Goal: Transaction & Acquisition: Purchase product/service

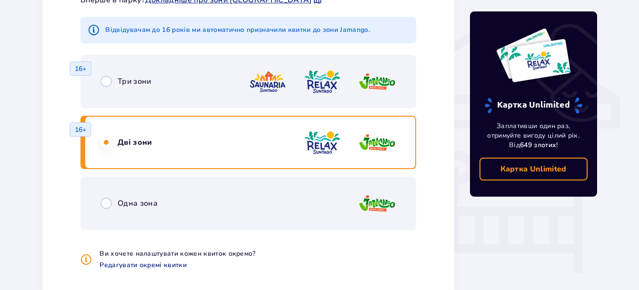
scroll to position [754, 0]
click at [104, 82] on input "radio" at bounding box center [106, 81] width 11 height 11
radio input "true"
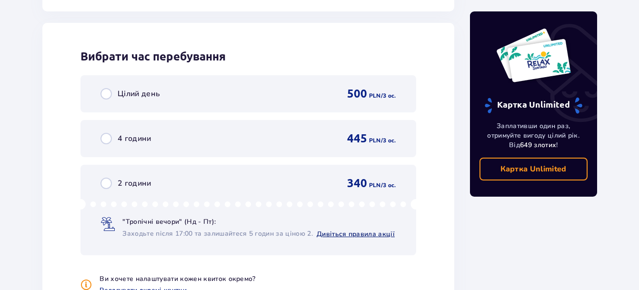
scroll to position [1087, 0]
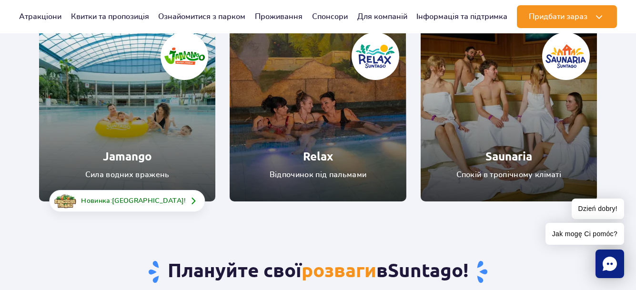
scroll to position [191, 0]
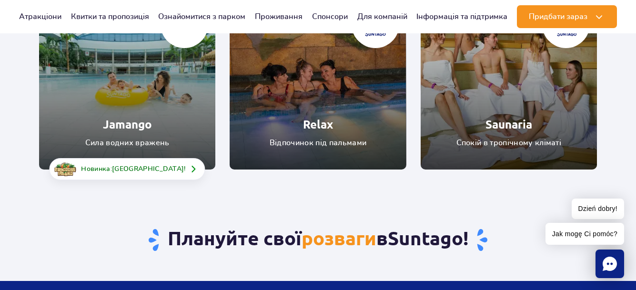
click at [300, 140] on link "Relax" at bounding box center [318, 81] width 176 height 176
click at [506, 95] on link "Saunaria" at bounding box center [509, 81] width 176 height 176
click at [121, 92] on link "Jamango" at bounding box center [127, 81] width 176 height 176
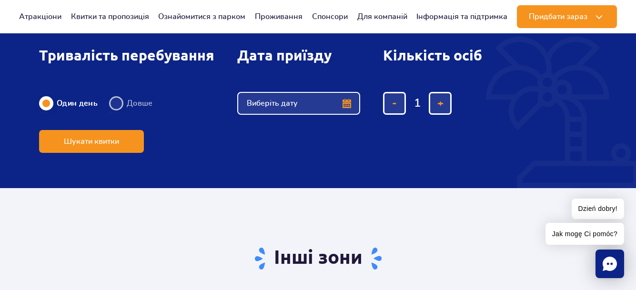
scroll to position [1239, 0]
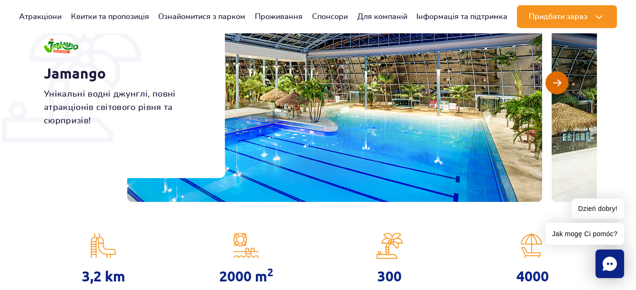
click at [556, 84] on span "Наступний слайд" at bounding box center [557, 83] width 8 height 9
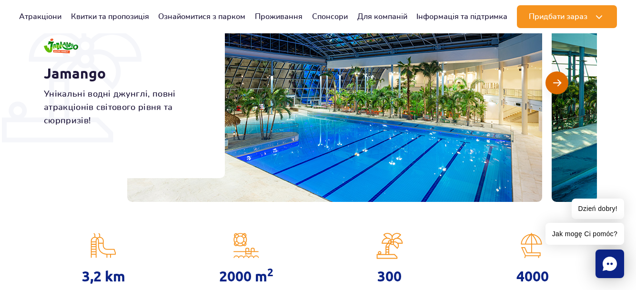
click at [556, 84] on span "Наступний слайд" at bounding box center [557, 83] width 8 height 9
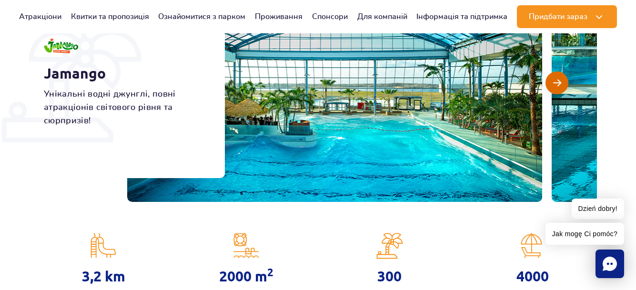
click at [556, 84] on span "Наступний слайд" at bounding box center [557, 83] width 8 height 9
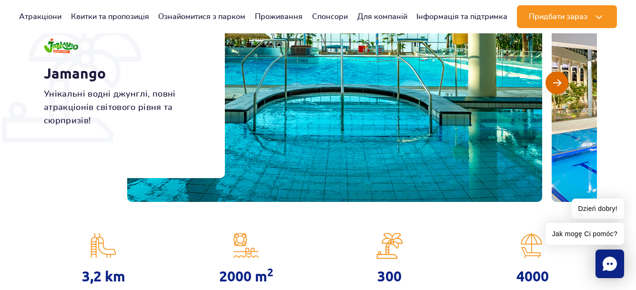
click at [556, 84] on span "Наступний слайд" at bounding box center [557, 83] width 8 height 9
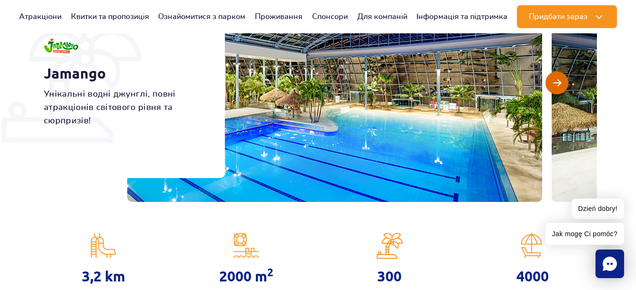
click at [556, 84] on span "Наступний слайд" at bounding box center [557, 83] width 8 height 9
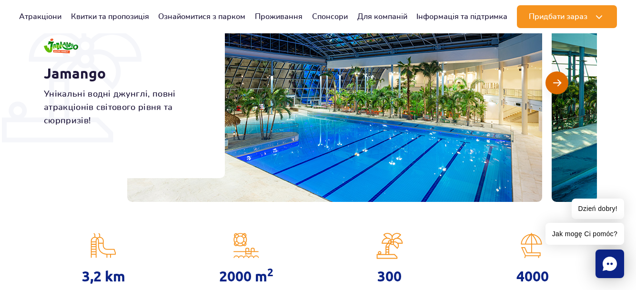
click at [556, 84] on span "Наступний слайд" at bounding box center [557, 83] width 8 height 9
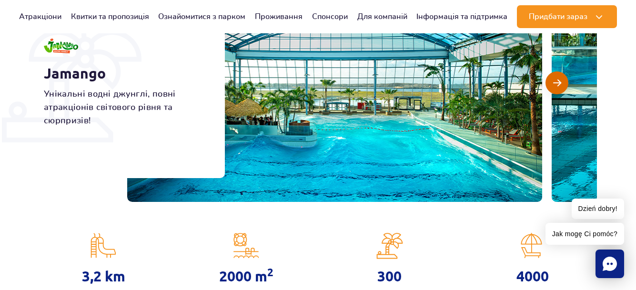
click at [556, 84] on span "Наступний слайд" at bounding box center [557, 83] width 8 height 9
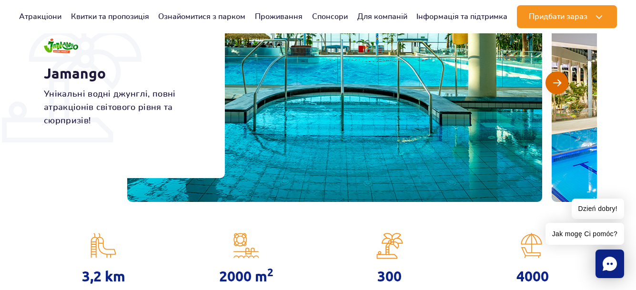
click at [556, 84] on span "Наступний слайд" at bounding box center [557, 83] width 8 height 9
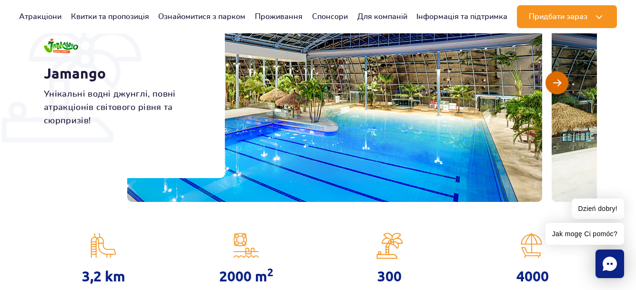
click at [556, 84] on span "Наступний слайд" at bounding box center [557, 83] width 8 height 9
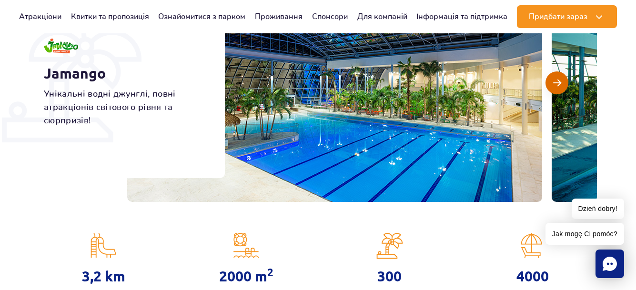
click at [556, 84] on span "Наступний слайд" at bounding box center [557, 83] width 8 height 9
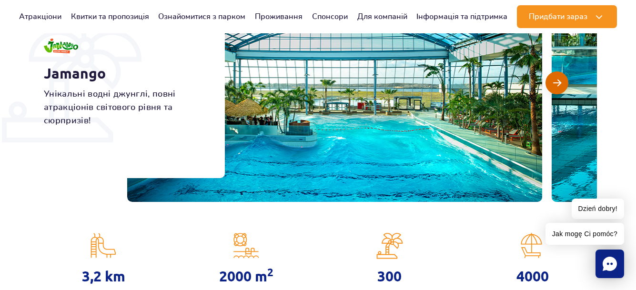
click at [556, 84] on span "Наступний слайд" at bounding box center [557, 83] width 8 height 9
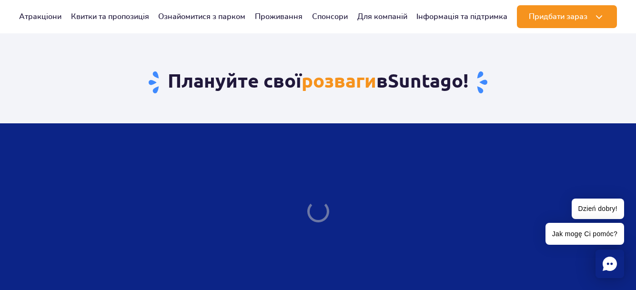
scroll to position [1620, 0]
